Goal: Find specific page/section: Find specific page/section

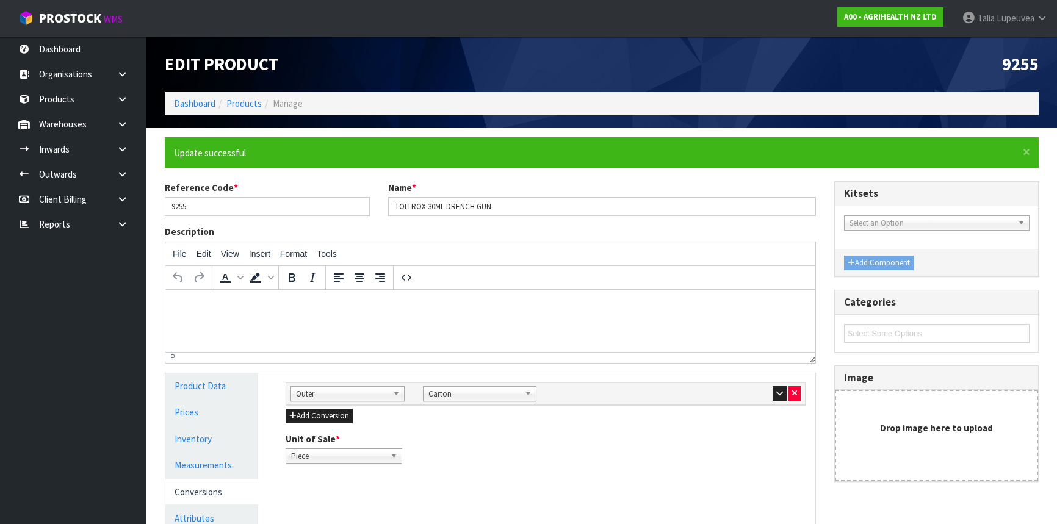
click at [181, 107] on link "Dashboard" at bounding box center [194, 104] width 41 height 12
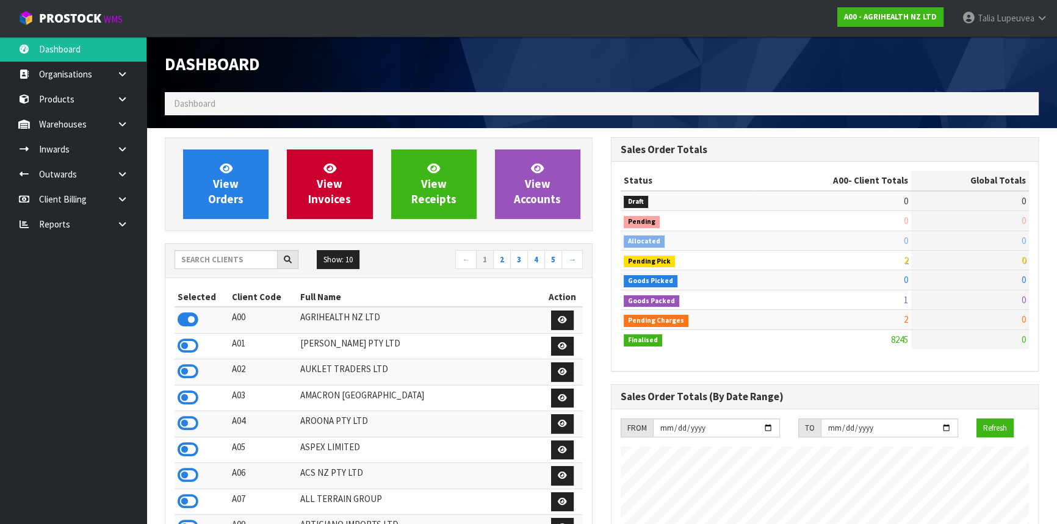
scroll to position [923, 445]
click at [228, 260] on input "text" at bounding box center [226, 259] width 103 height 19
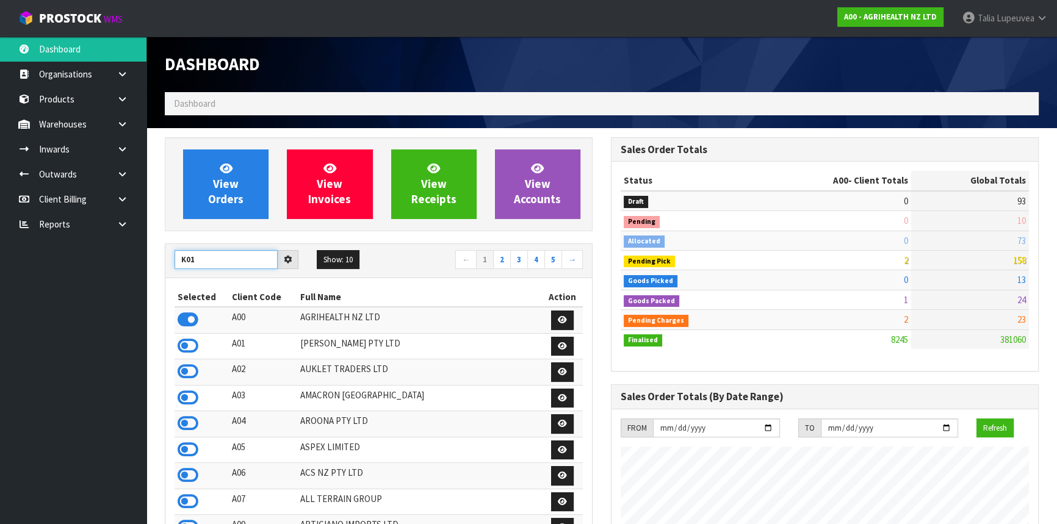
type input "K01"
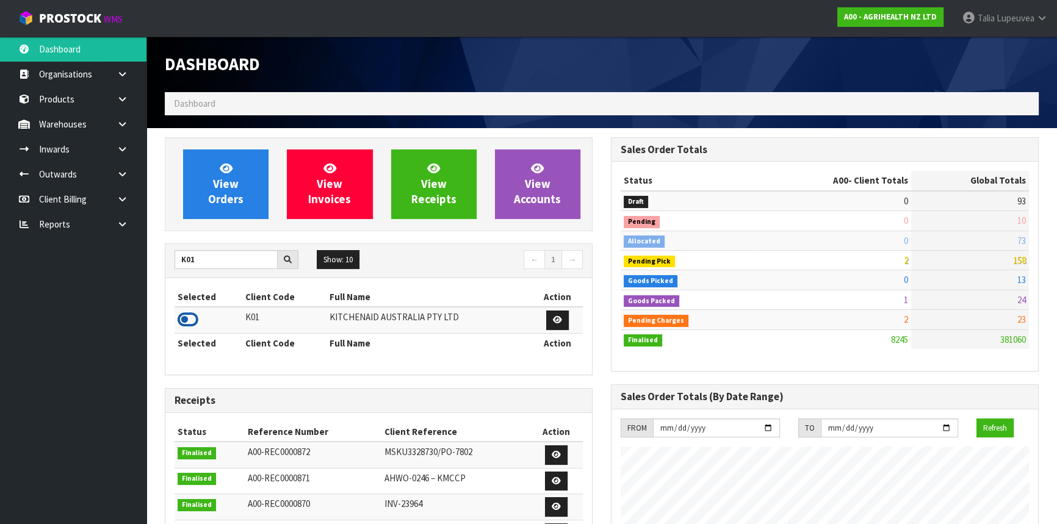
click at [189, 318] on icon at bounding box center [188, 320] width 21 height 18
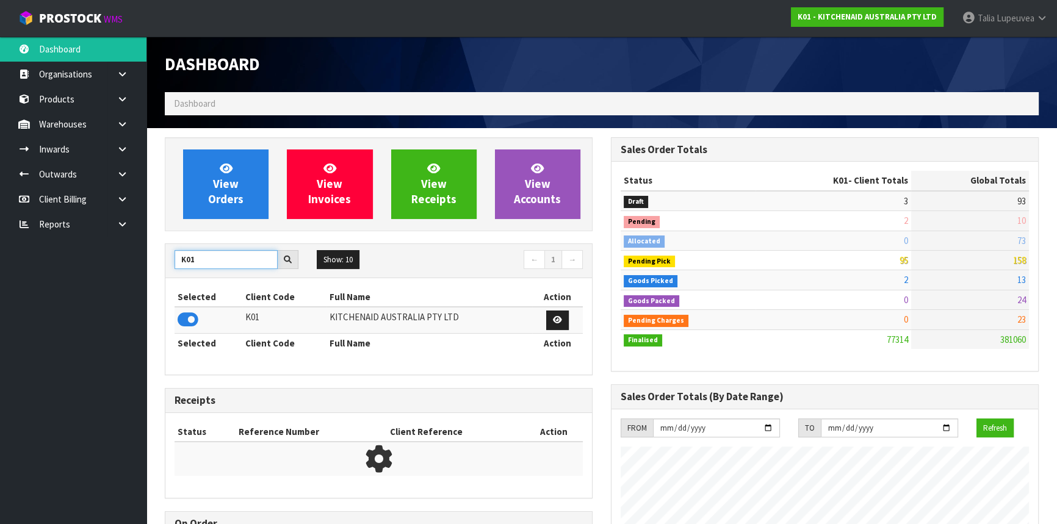
click at [189, 262] on input "K01" at bounding box center [226, 259] width 103 height 19
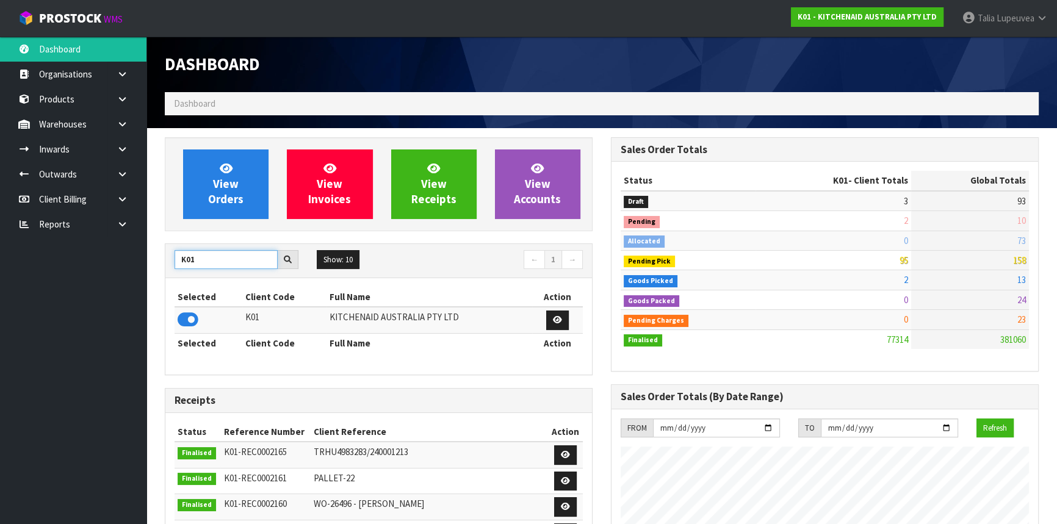
click at [189, 262] on input "K01" at bounding box center [226, 259] width 103 height 19
